Goal: Task Accomplishment & Management: Use online tool/utility

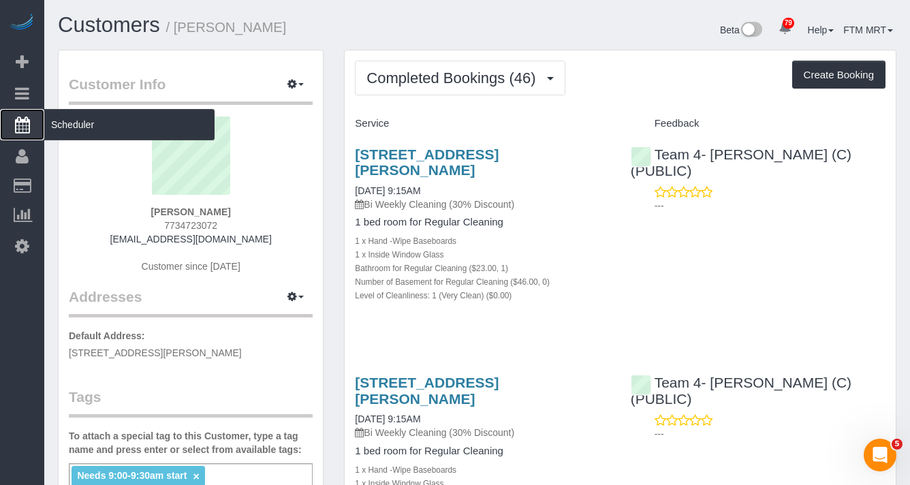
click at [66, 125] on span "Scheduler" at bounding box center [129, 124] width 170 height 31
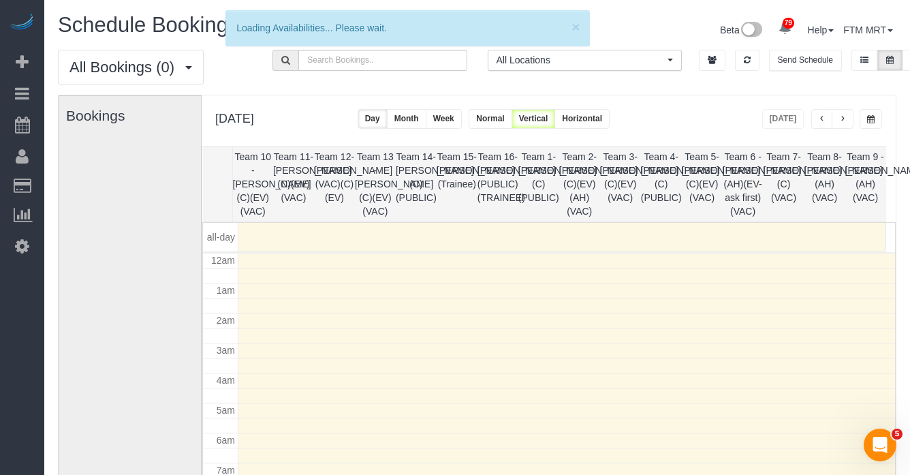
scroll to position [180, 0]
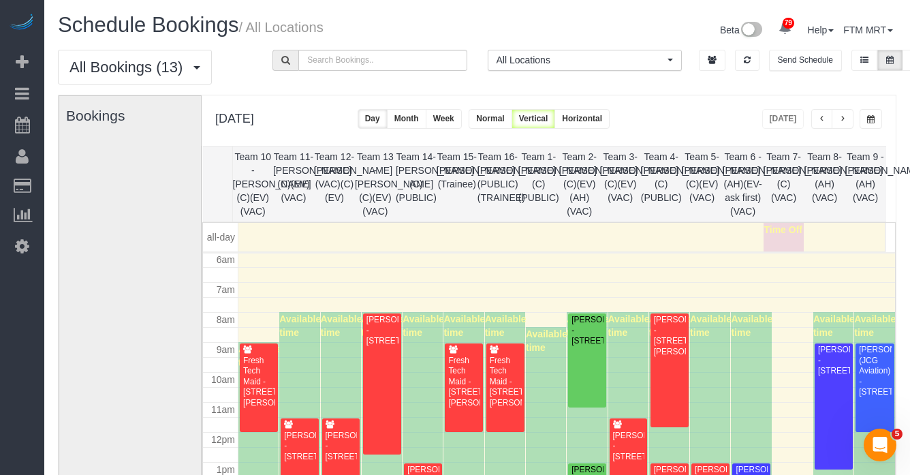
click at [880, 118] on button "button" at bounding box center [870, 119] width 22 height 20
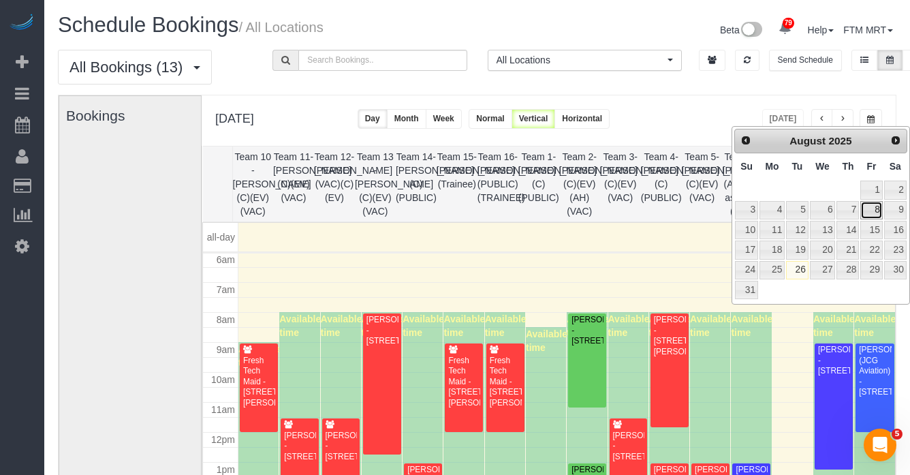
click at [876, 210] on link "8" at bounding box center [871, 210] width 22 height 18
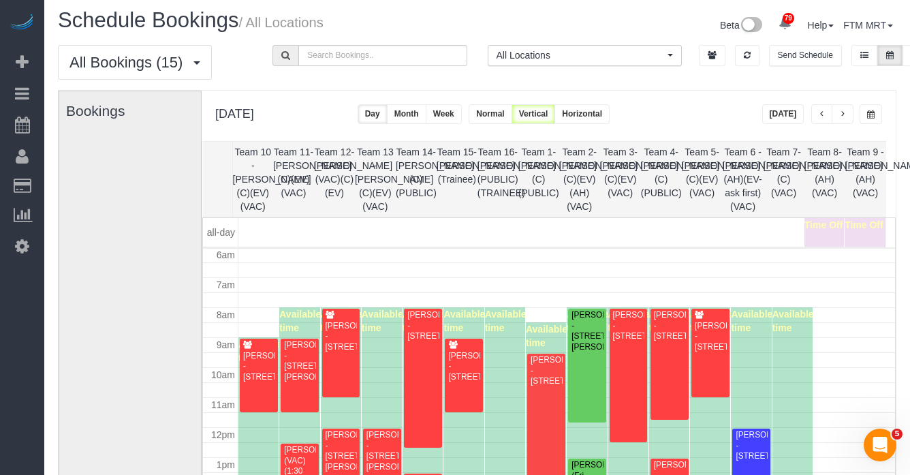
scroll to position [5, 0]
click at [874, 118] on button "button" at bounding box center [870, 113] width 22 height 20
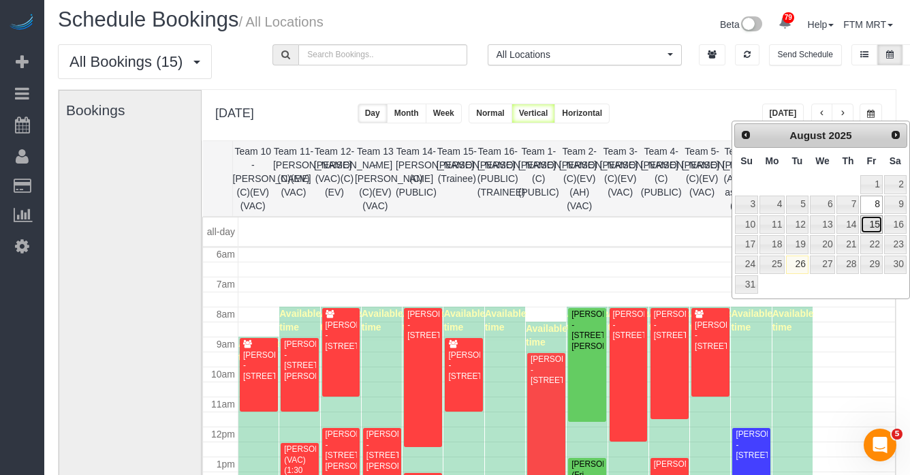
click at [866, 221] on link "15" at bounding box center [871, 224] width 22 height 18
type input "**********"
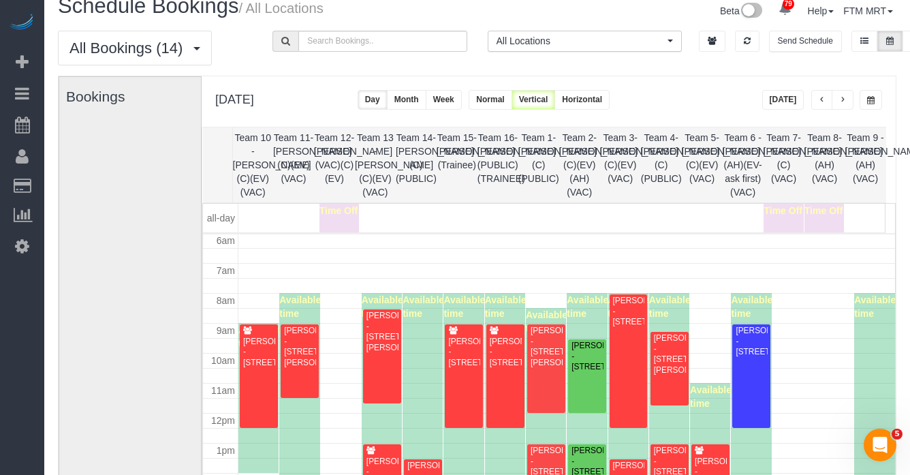
scroll to position [33, 0]
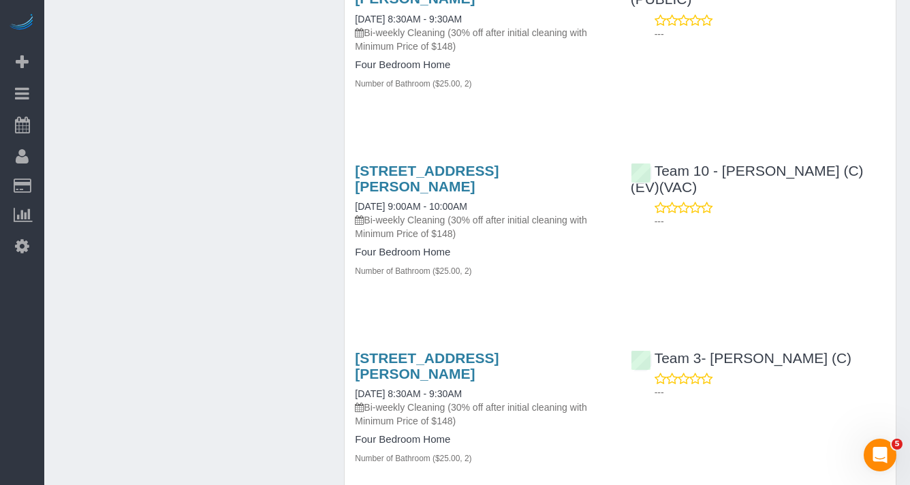
scroll to position [4316, 0]
